Goal: Check status: Check status

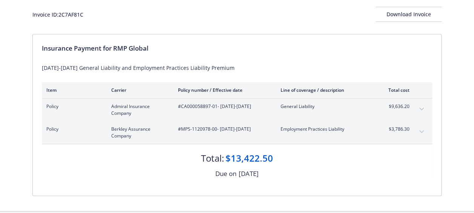
scroll to position [75, 0]
